Goal: Task Accomplishment & Management: Manage account settings

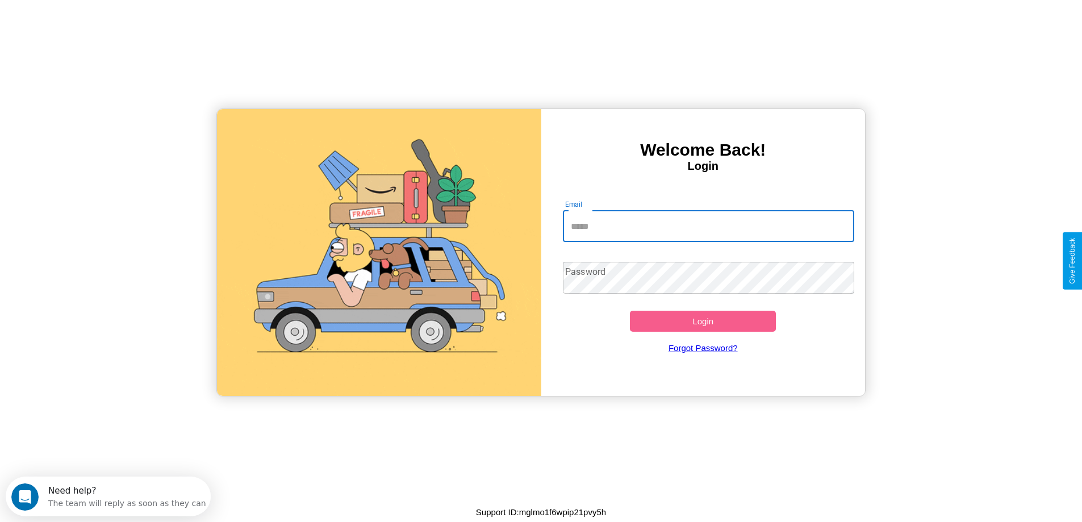
click at [709, 226] on input "Email" at bounding box center [708, 226] width 291 height 32
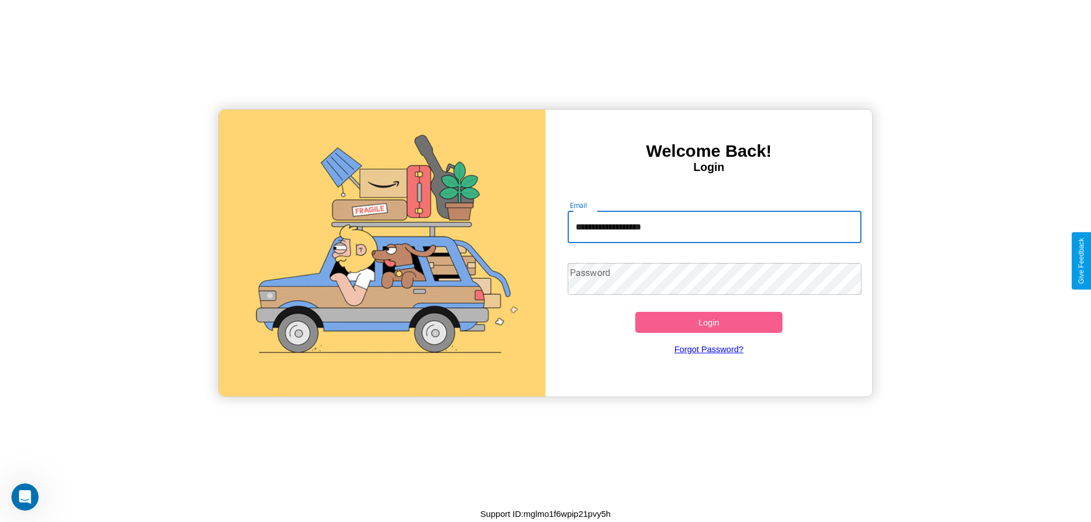
type input "**********"
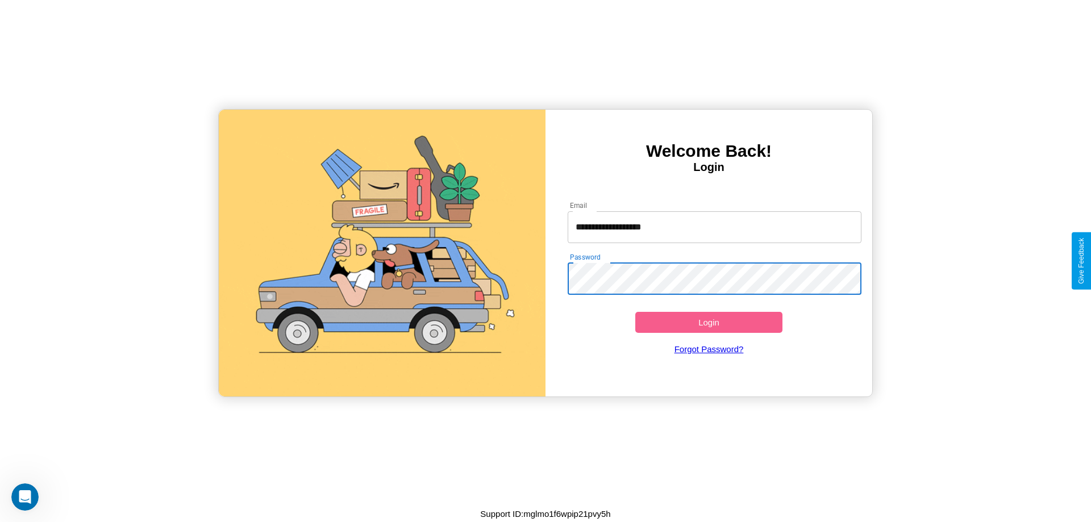
click at [709, 322] on button "Login" at bounding box center [708, 322] width 147 height 21
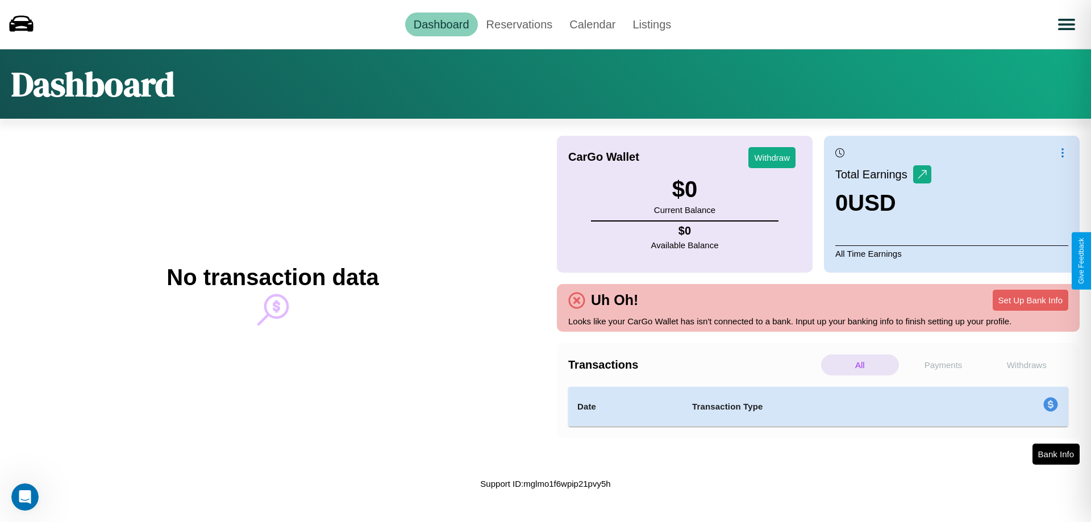
click at [1026, 365] on p "Withdraws" at bounding box center [1027, 365] width 78 height 21
click at [519, 24] on link "Reservations" at bounding box center [520, 25] width 84 height 24
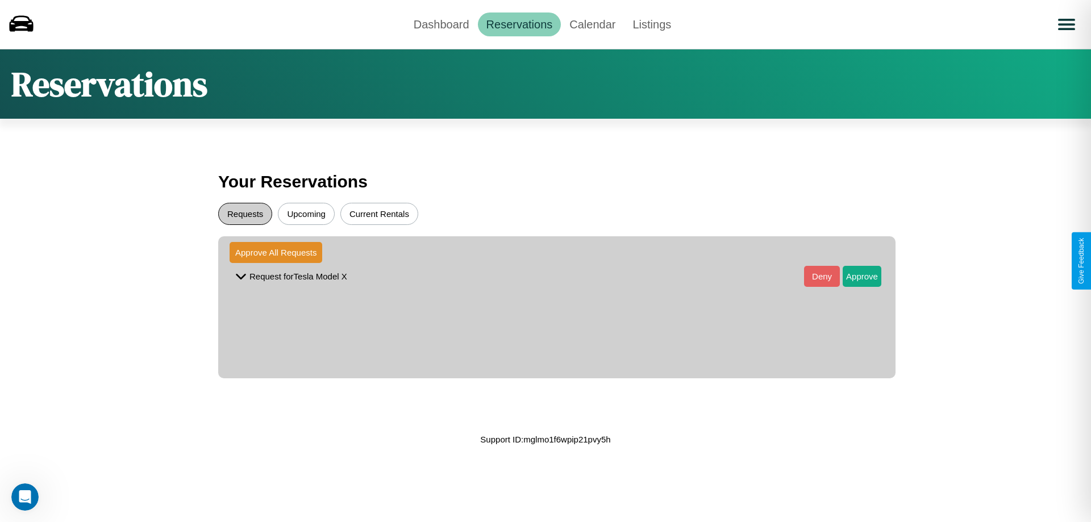
click at [245, 214] on button "Requests" at bounding box center [245, 214] width 54 height 22
click at [853, 276] on button "Approve" at bounding box center [862, 276] width 39 height 21
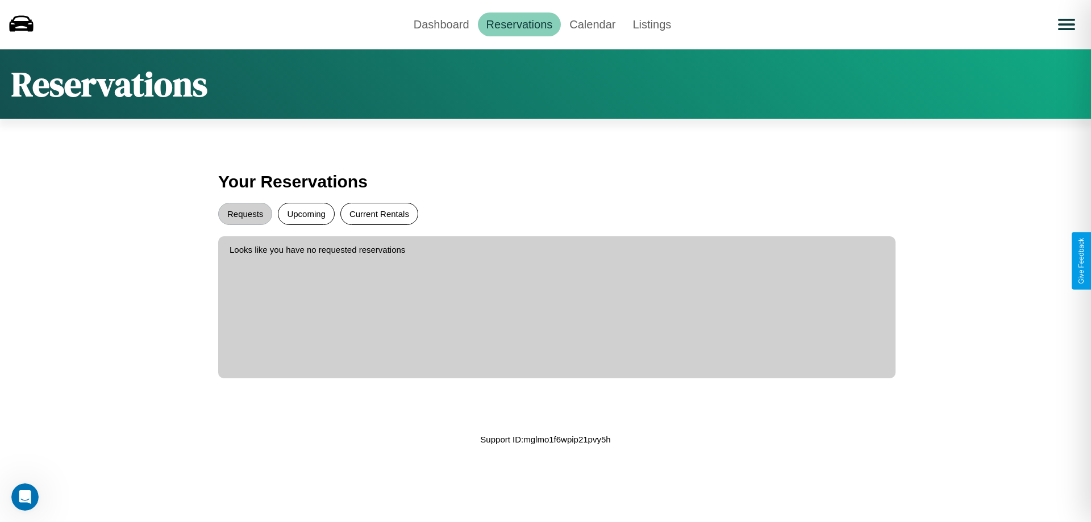
click at [379, 214] on button "Current Rentals" at bounding box center [379, 214] width 78 height 22
